Goal: Information Seeking & Learning: Learn about a topic

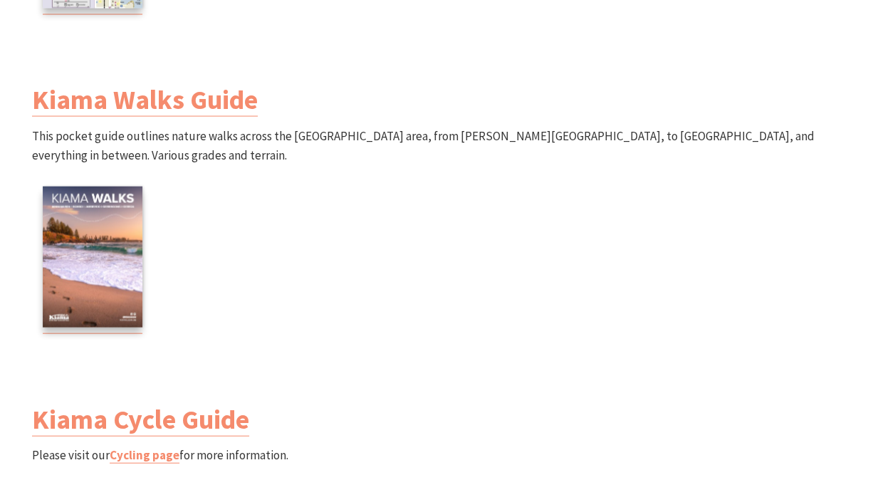
scroll to position [1423, 0]
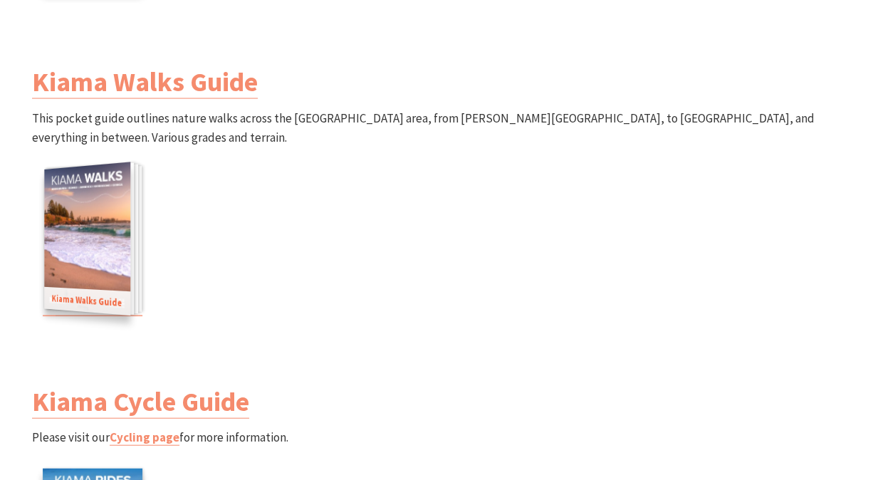
click at [110, 263] on img at bounding box center [87, 238] width 86 height 153
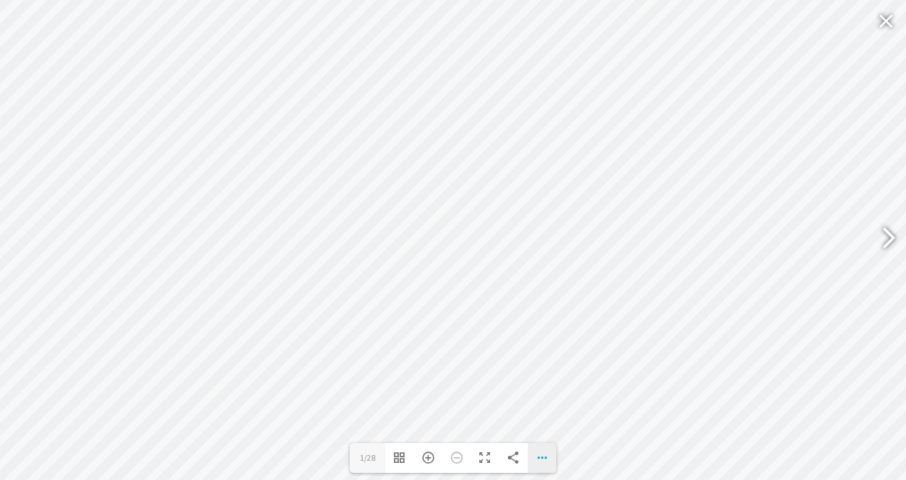
click at [543, 457] on div "Download PDF File Single Page Mode Goto First Page Goto Last Page Turn on/off S…" at bounding box center [542, 458] width 28 height 30
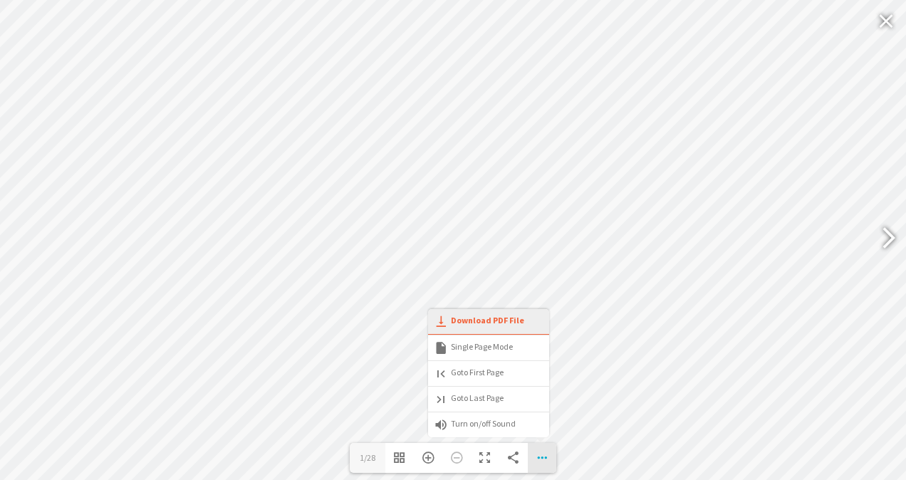
click at [484, 319] on span "Download PDF File" at bounding box center [479, 320] width 90 height 11
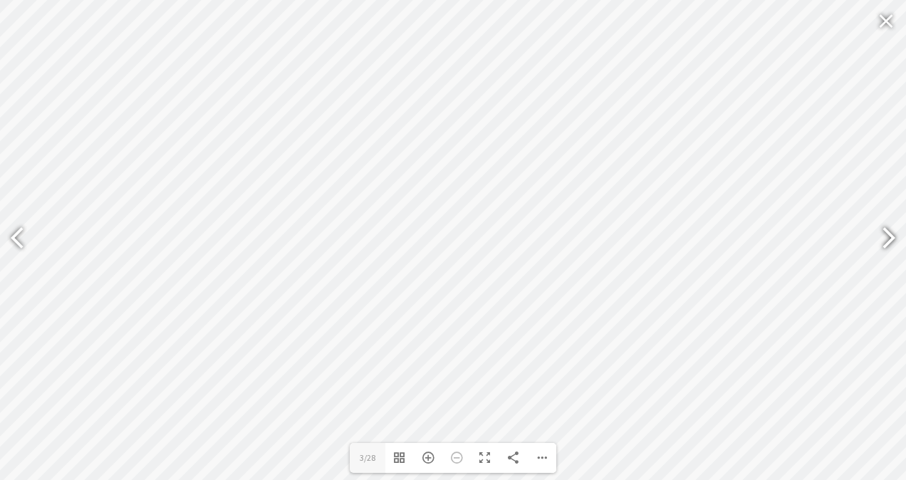
click at [888, 238] on div at bounding box center [882, 240] width 33 height 52
type input "19"
click at [886, 24] on div at bounding box center [885, 21] width 33 height 34
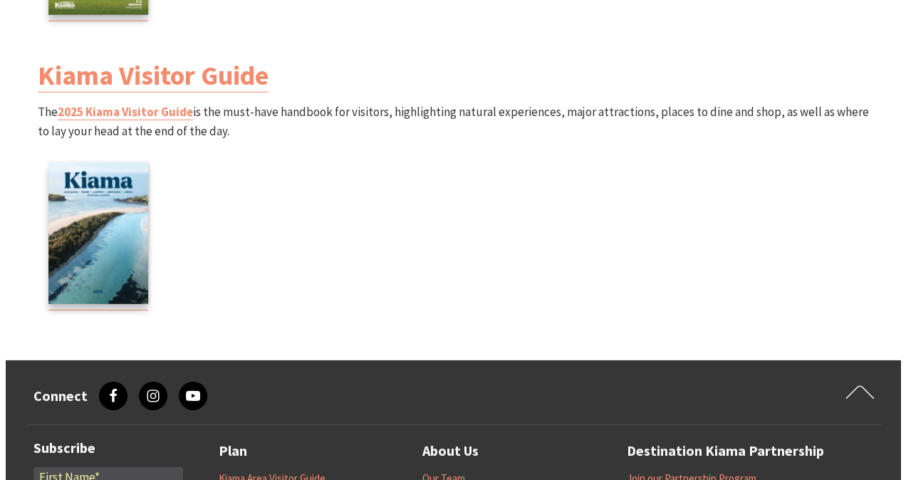
scroll to position [2030, 0]
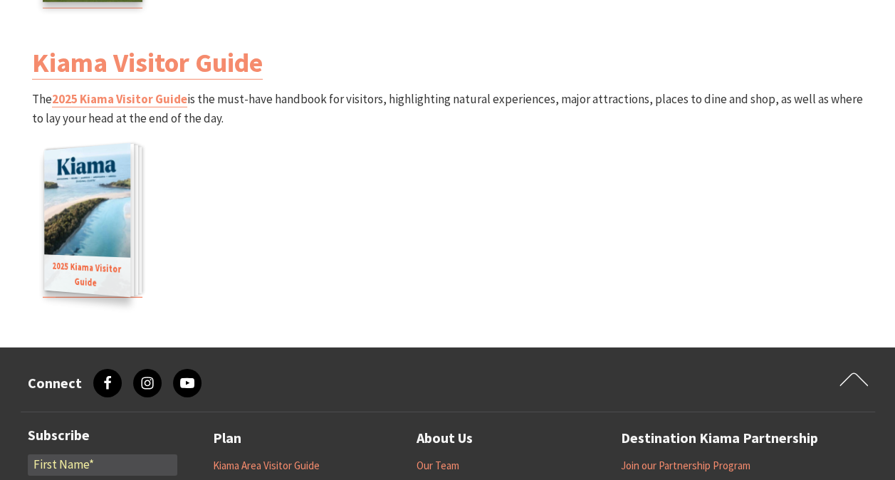
click at [111, 234] on img at bounding box center [87, 220] width 86 height 154
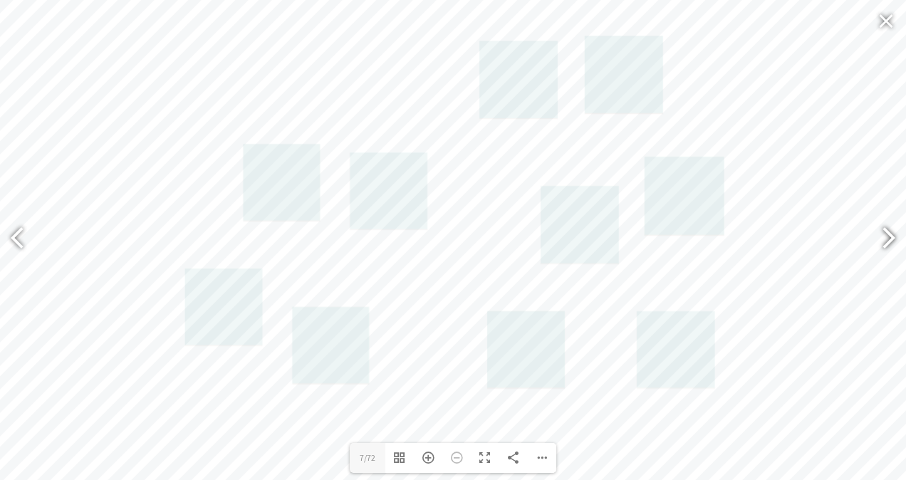
click at [893, 234] on div at bounding box center [882, 240] width 33 height 52
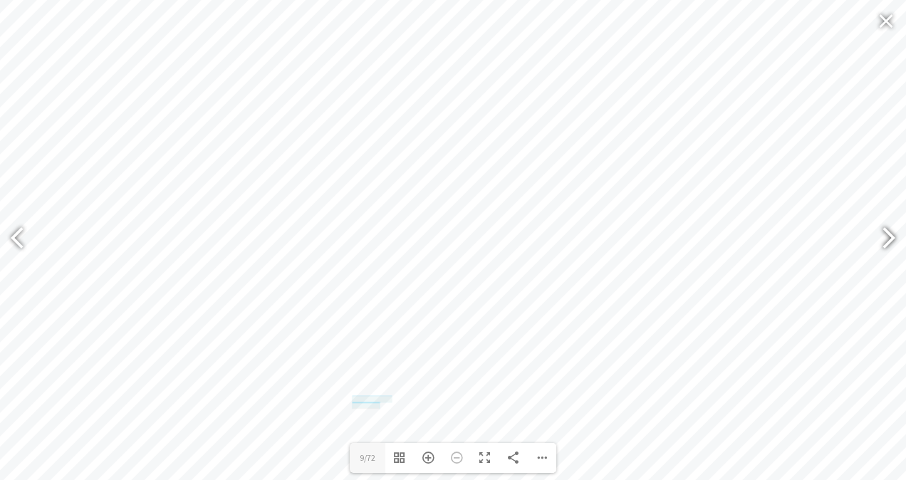
click at [893, 234] on div at bounding box center [882, 240] width 33 height 52
click at [543, 460] on div "Download PDF File Single Page Mode Goto First Page Goto Last Page Turn on/off S…" at bounding box center [542, 458] width 28 height 30
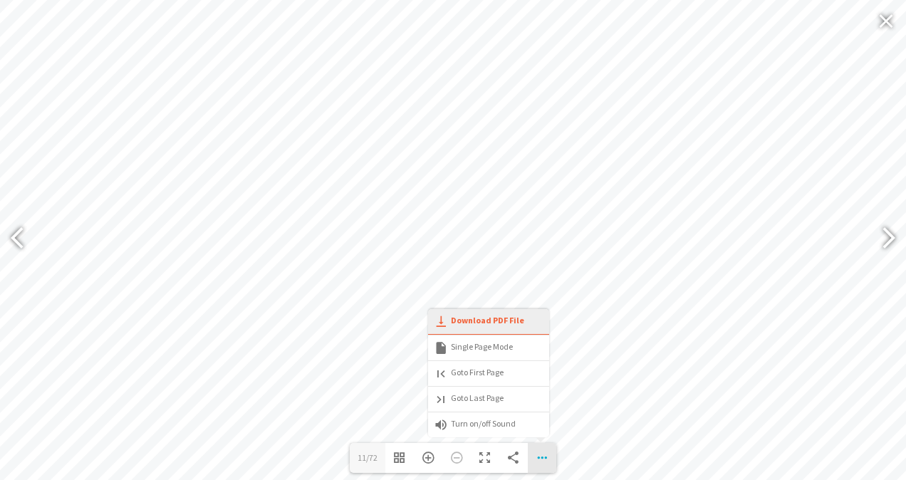
click at [491, 320] on span "Download PDF File" at bounding box center [479, 320] width 90 height 11
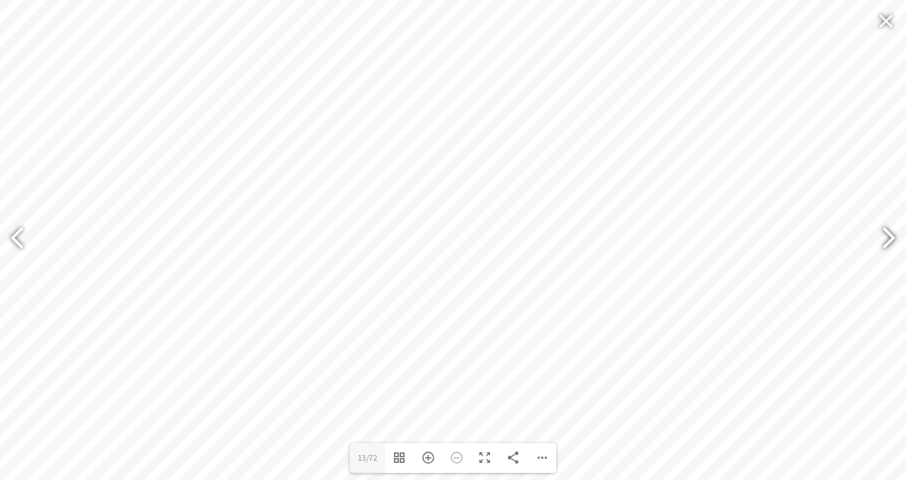
click at [882, 238] on div at bounding box center [882, 240] width 33 height 52
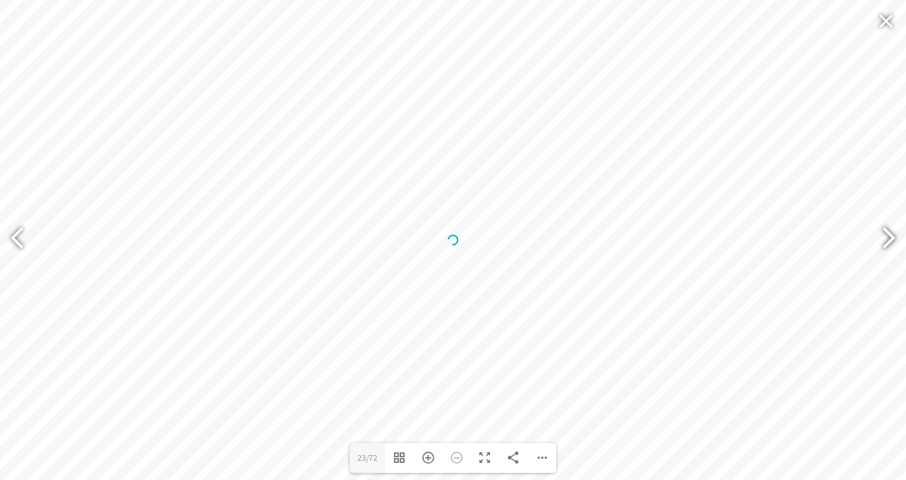
click at [882, 238] on div at bounding box center [882, 240] width 33 height 52
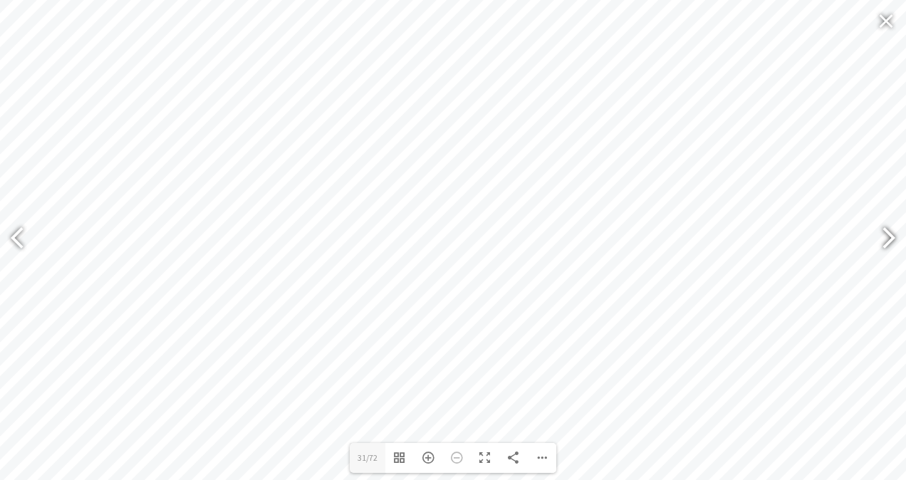
type input "33"
